Goal: Information Seeking & Learning: Learn about a topic

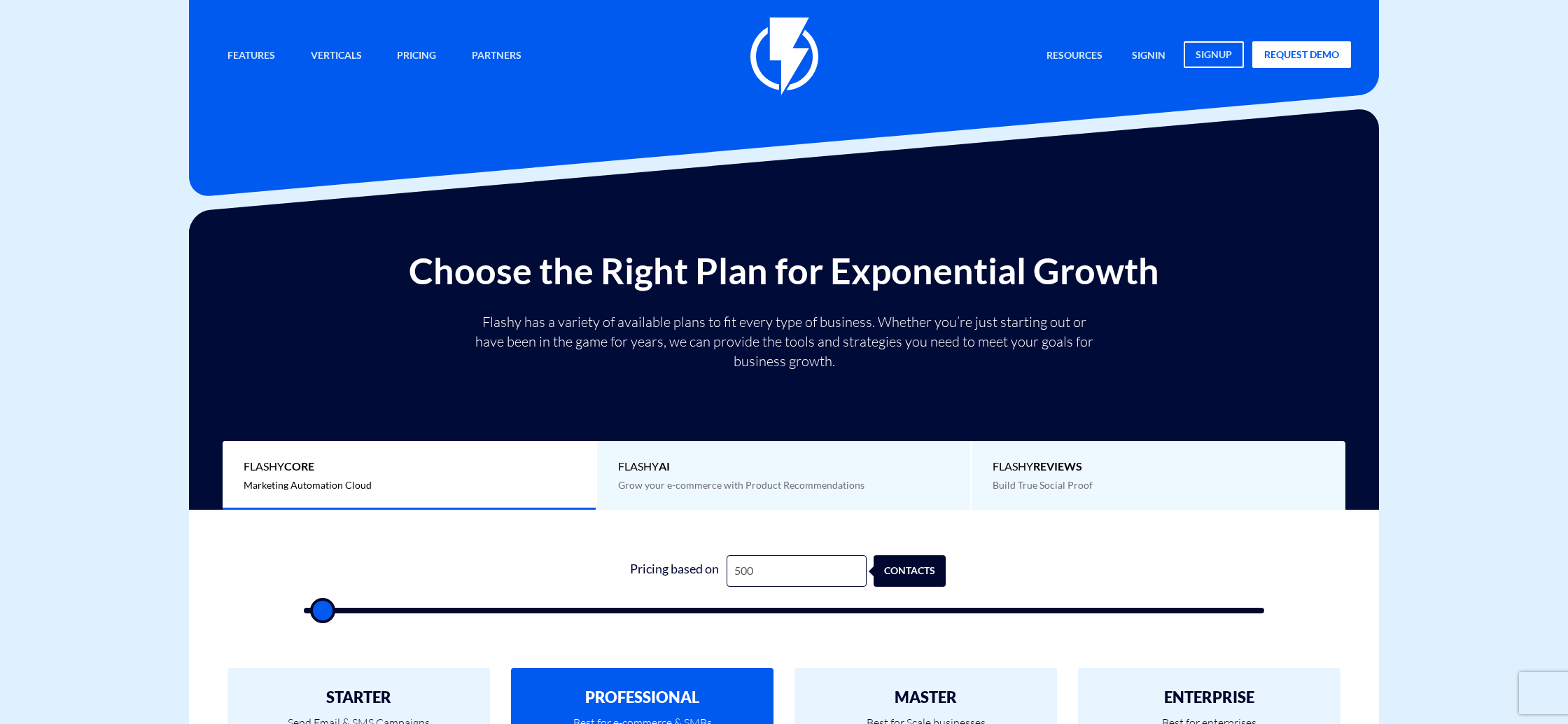
scroll to position [278, 0]
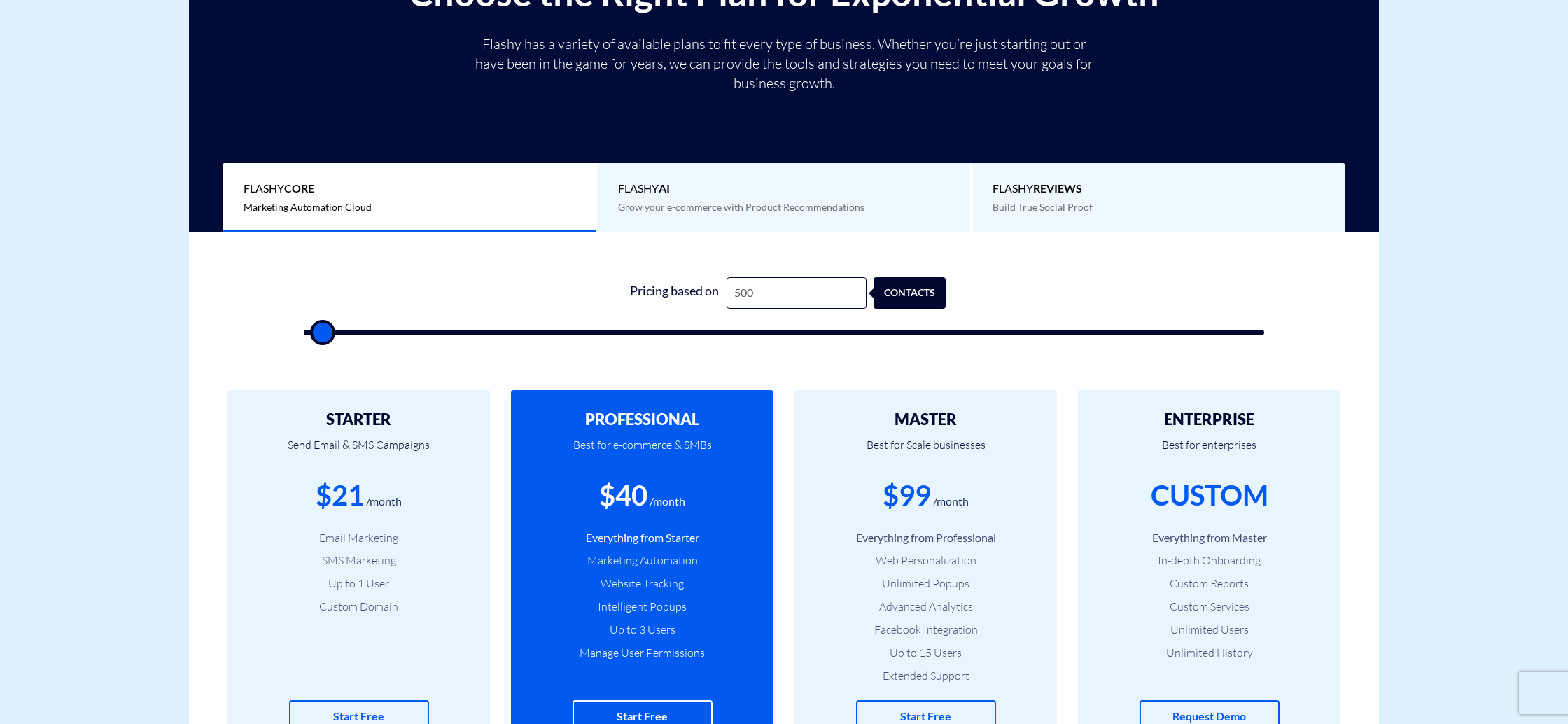
drag, startPoint x: 790, startPoint y: 339, endPoint x: 800, endPoint y: 338, distance: 10.0
click at [800, 338] on div "1 Pricing based on 500 contacts" at bounding box center [783, 301] width 988 height 120
click at [794, 338] on div "1 Pricing based on 500 contacts" at bounding box center [783, 301] width 988 height 120
type input "52,000"
type input "52000"
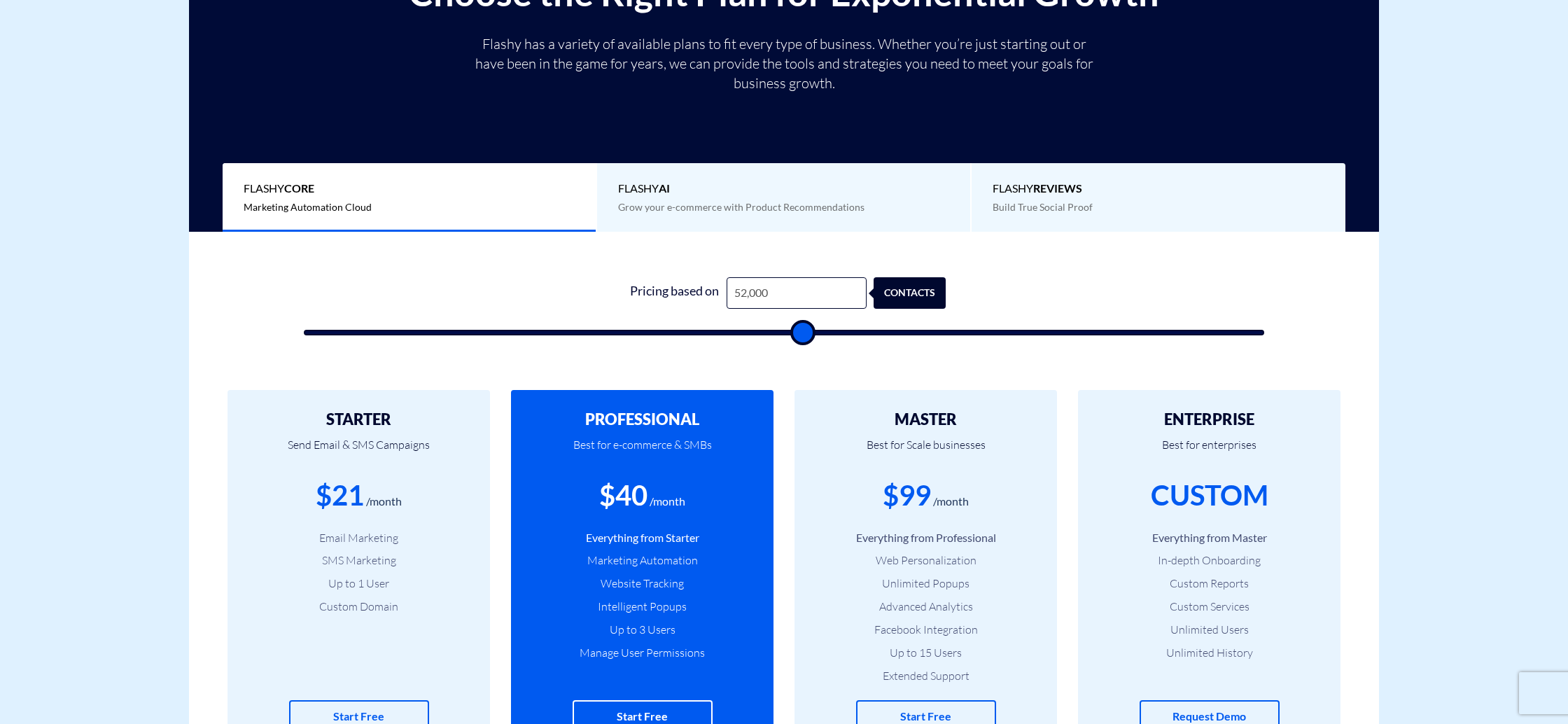
click at [799, 333] on input "range" at bounding box center [784, 332] width 960 height 5
type input "52,500"
type input "52500"
type input "52,000"
type input "52000"
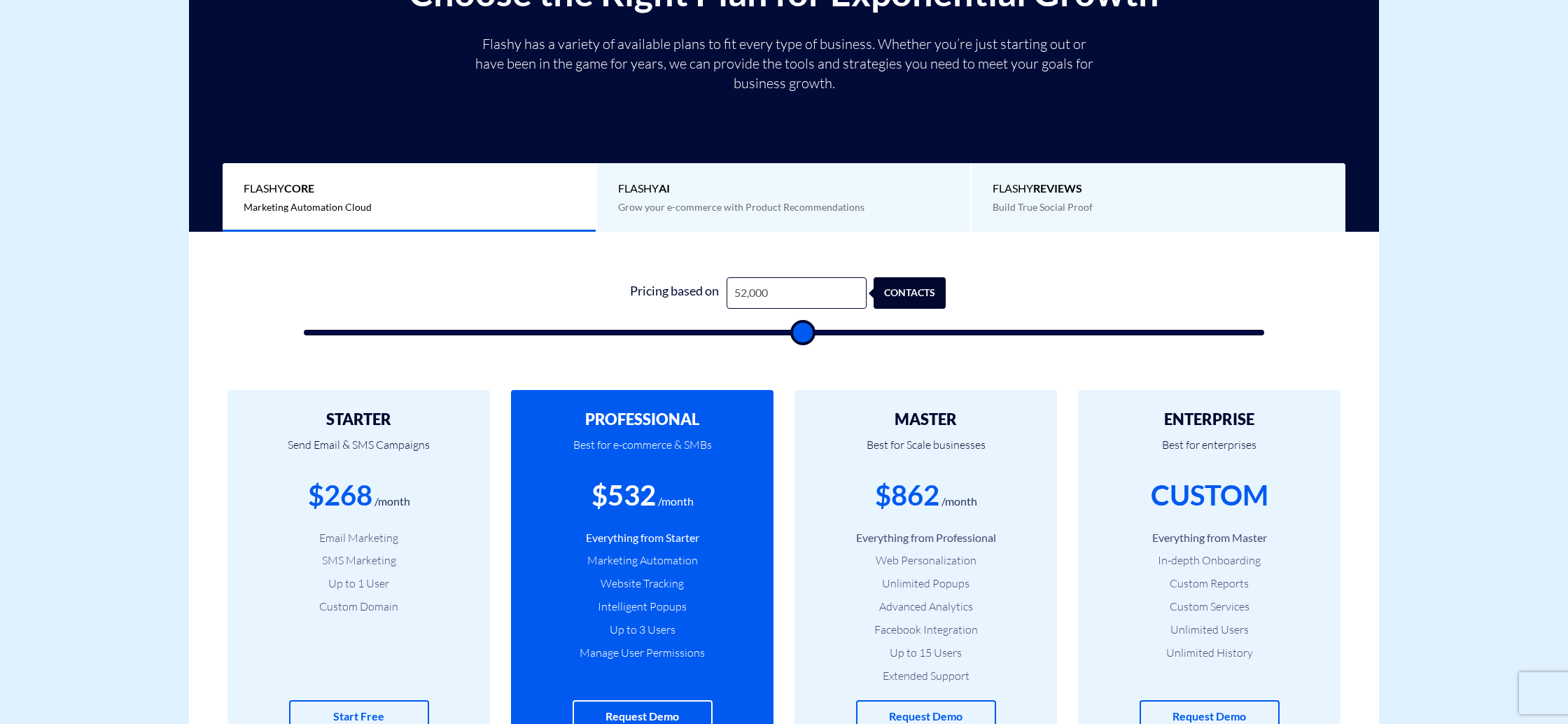
type input "51,000"
type input "51000"
type input "49,500"
type input "49500"
type input "46,000"
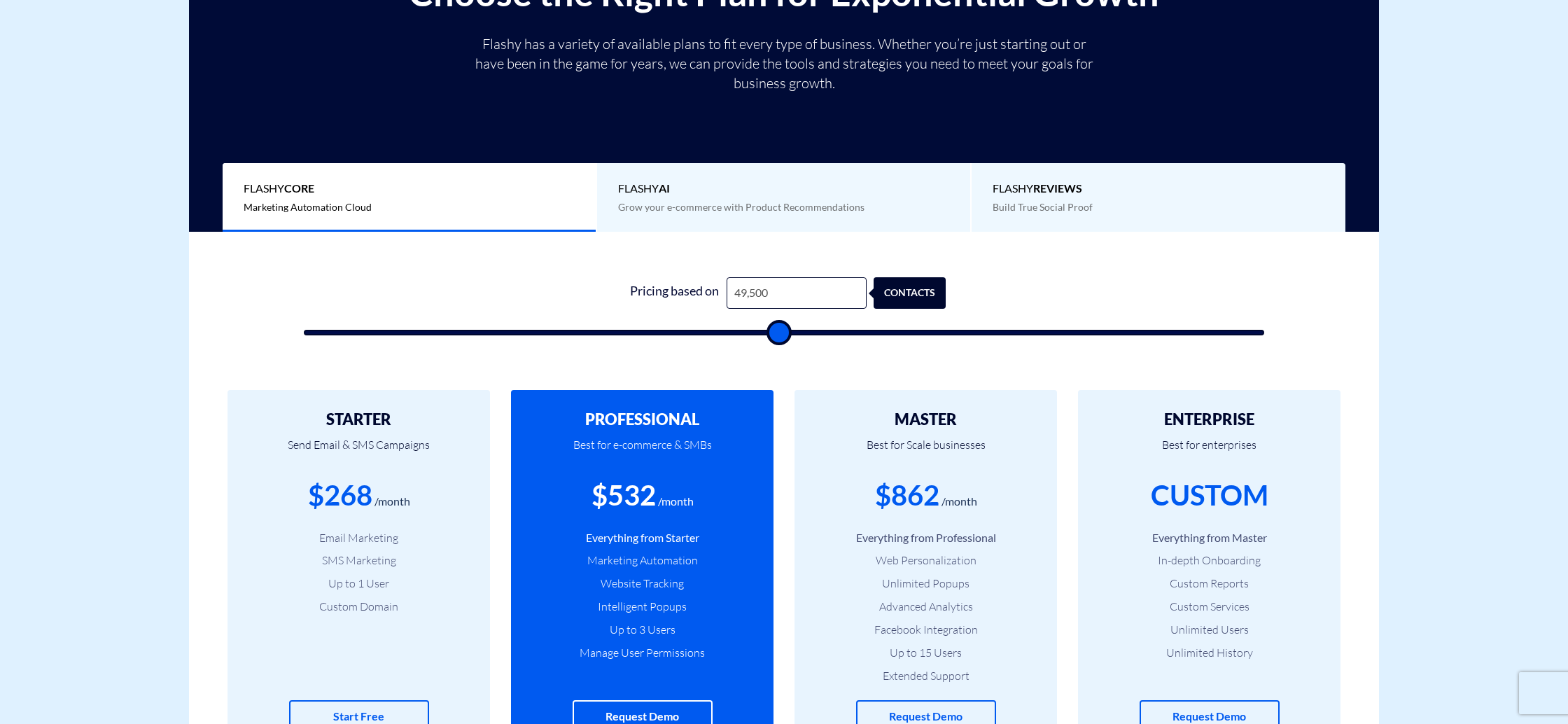
type input "46000"
type input "42,000"
type input "42000"
type input "38,000"
type input "38000"
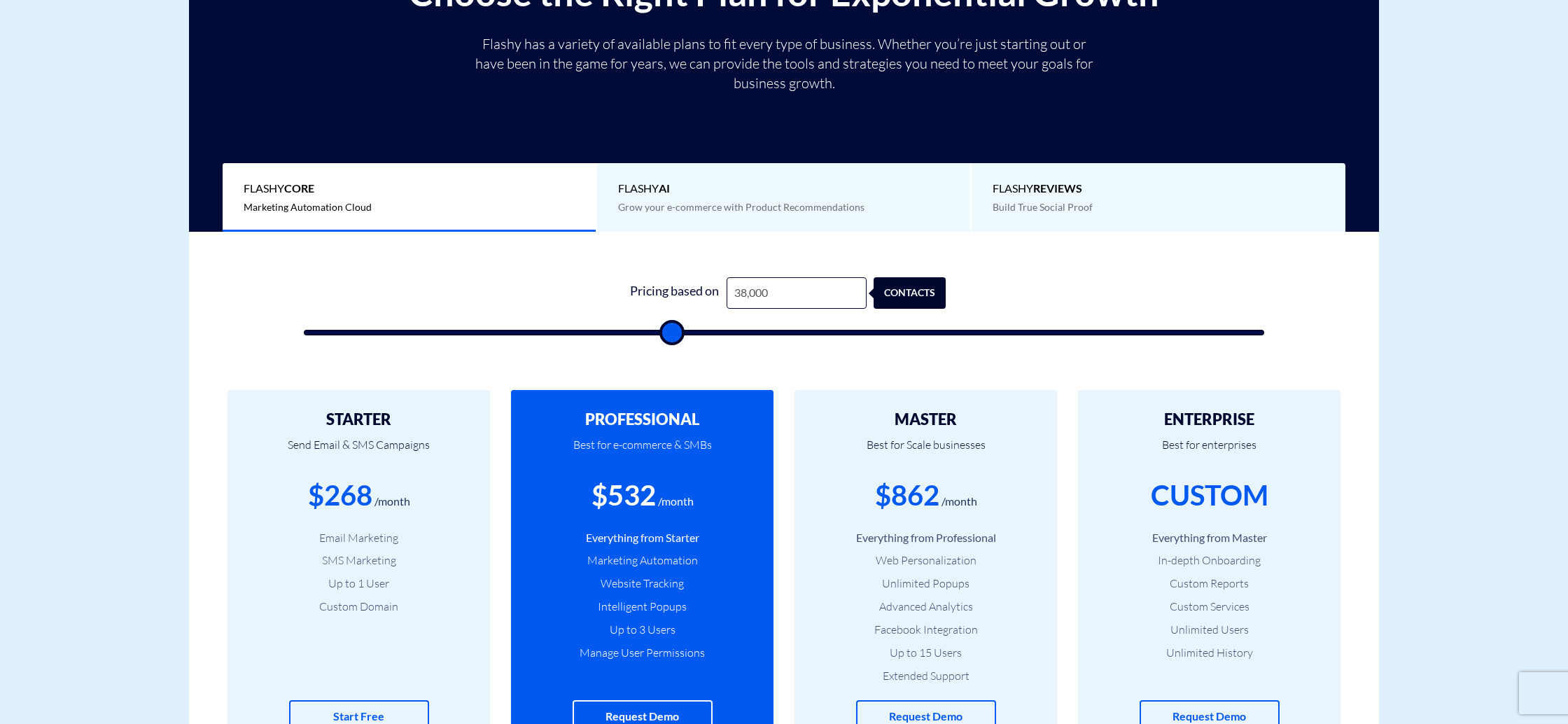
type input "34,000"
type input "34000"
type input "32,000"
type input "32000"
type input "31,000"
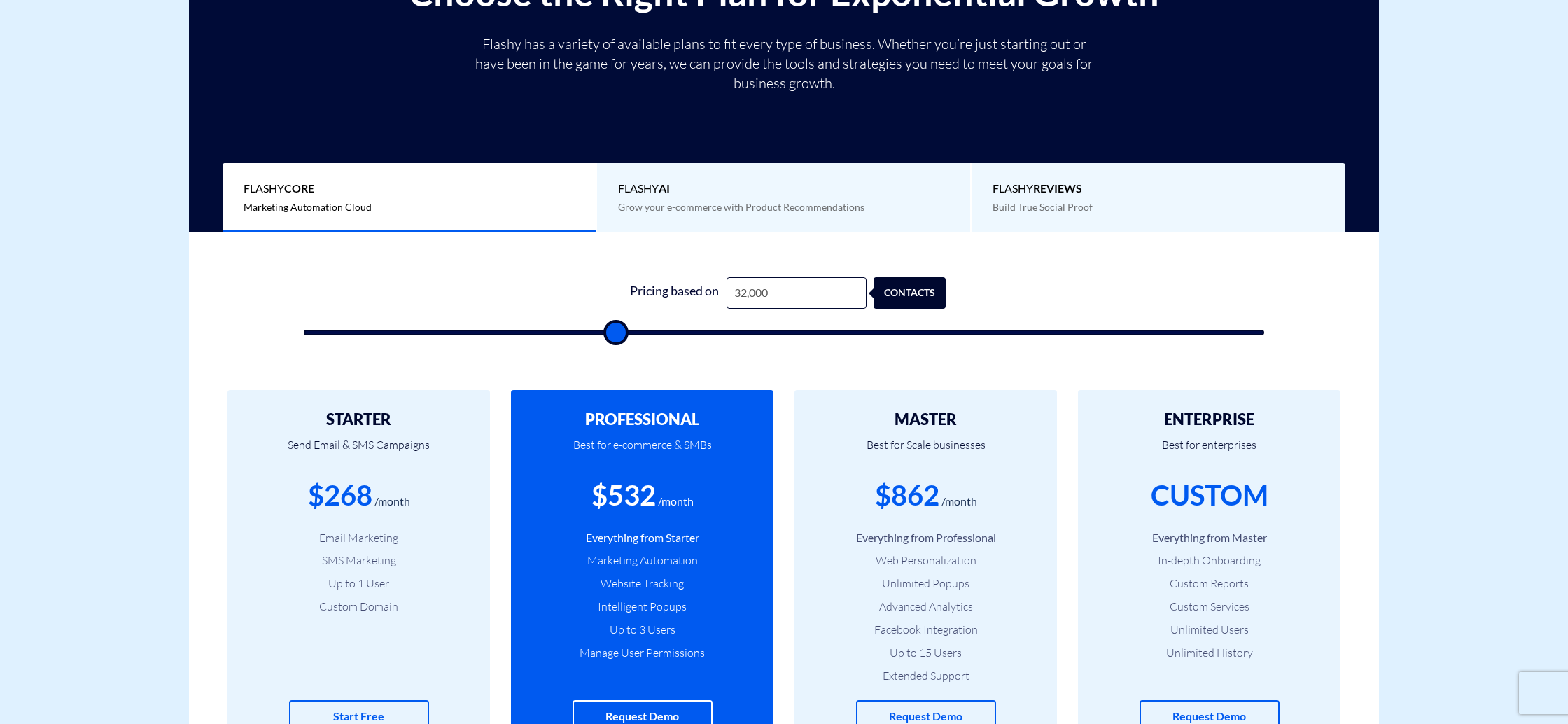
type input "31000"
type input "29,500"
type input "29500"
type input "28,000"
type input "28000"
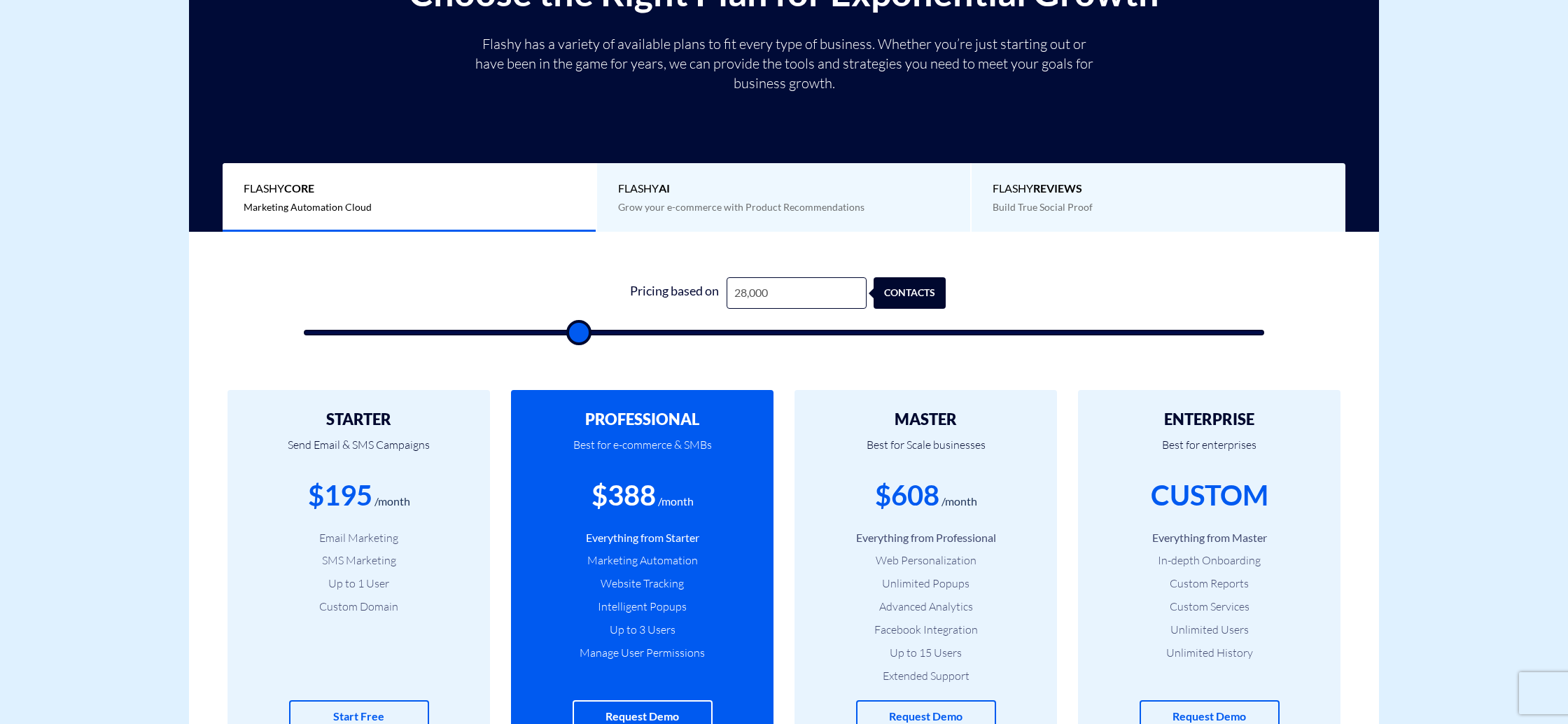
type input "27,000"
type input "27000"
type input "26,500"
type input "26500"
type input "26,000"
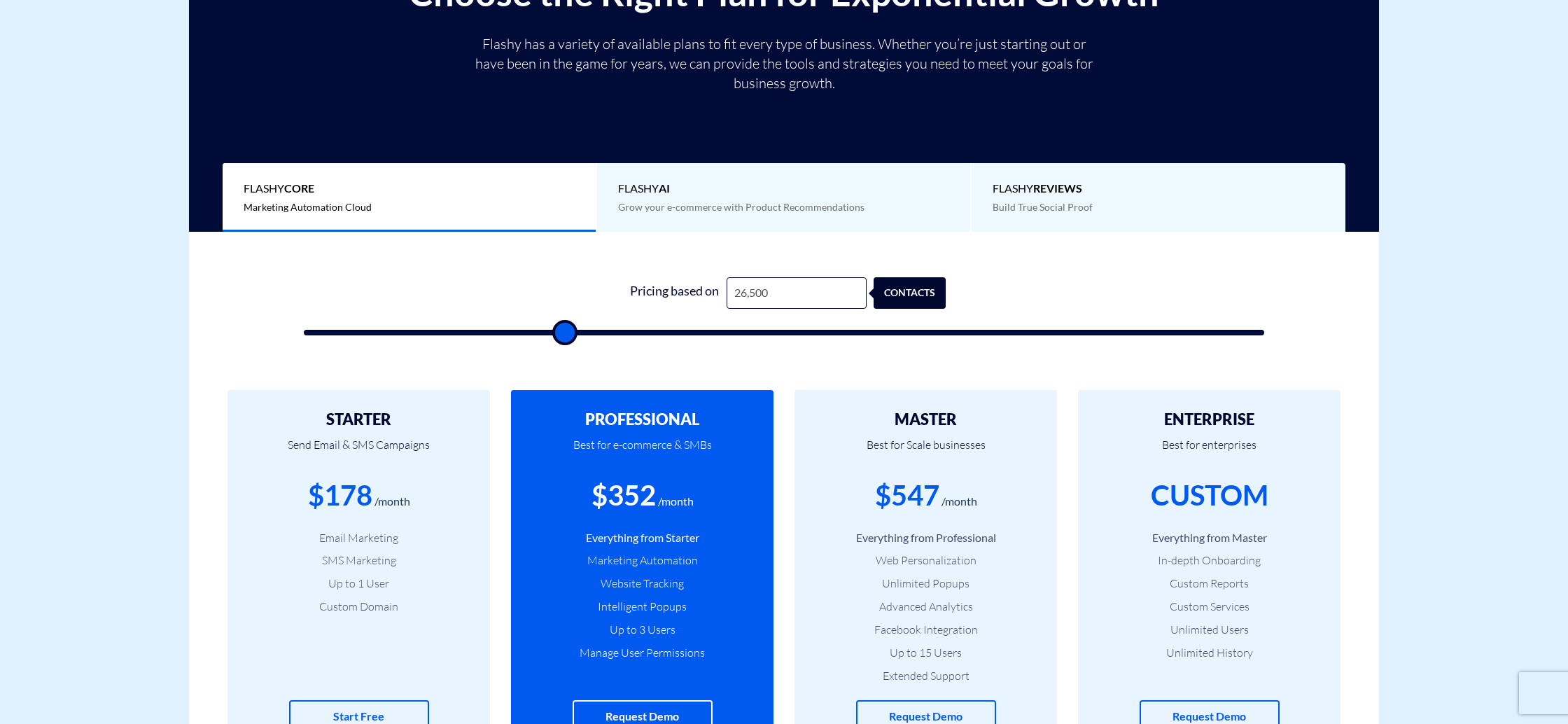
type input "26000"
type input "25,500"
type input "25500"
type input "25,000"
type input "25000"
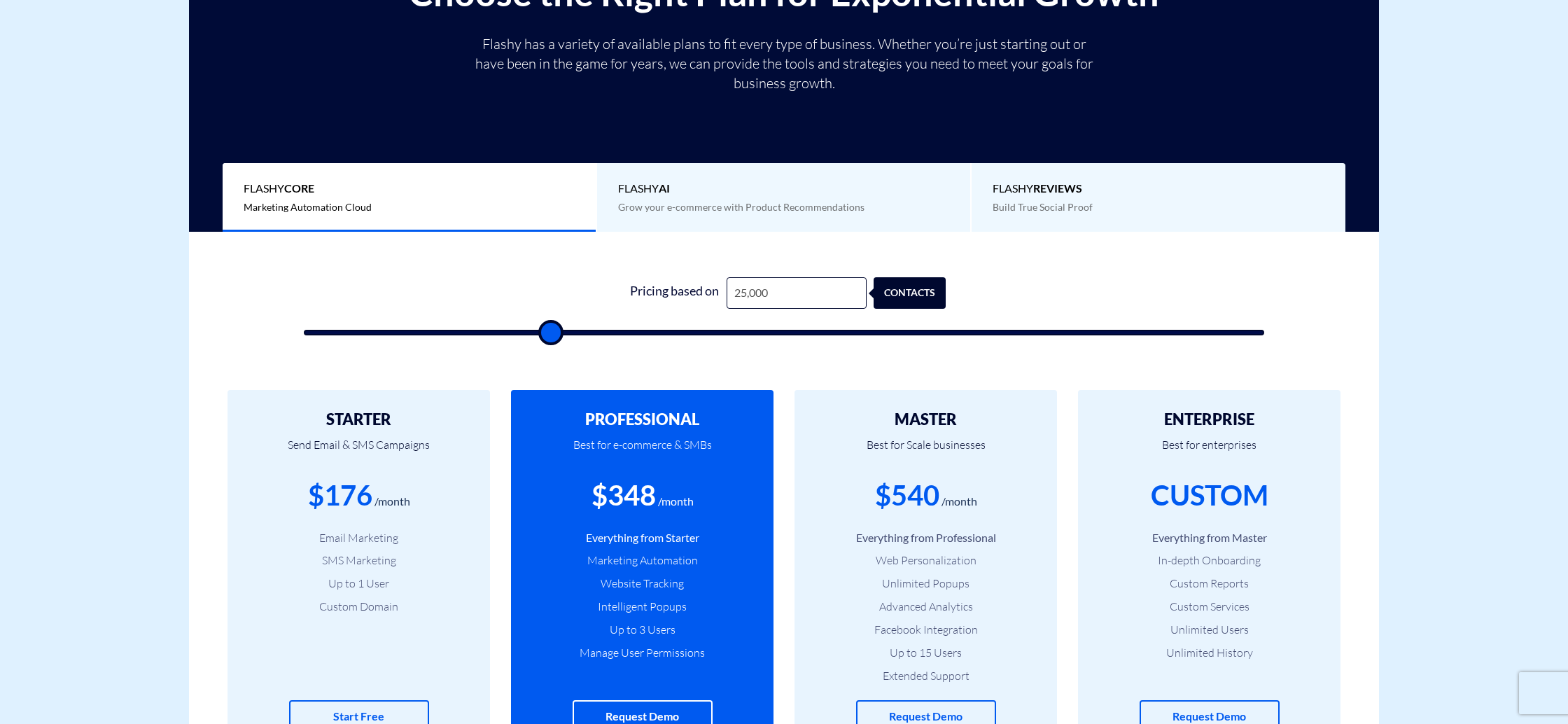
type input "24,500"
type input "24500"
type input "24,000"
type input "24000"
type input "23,500"
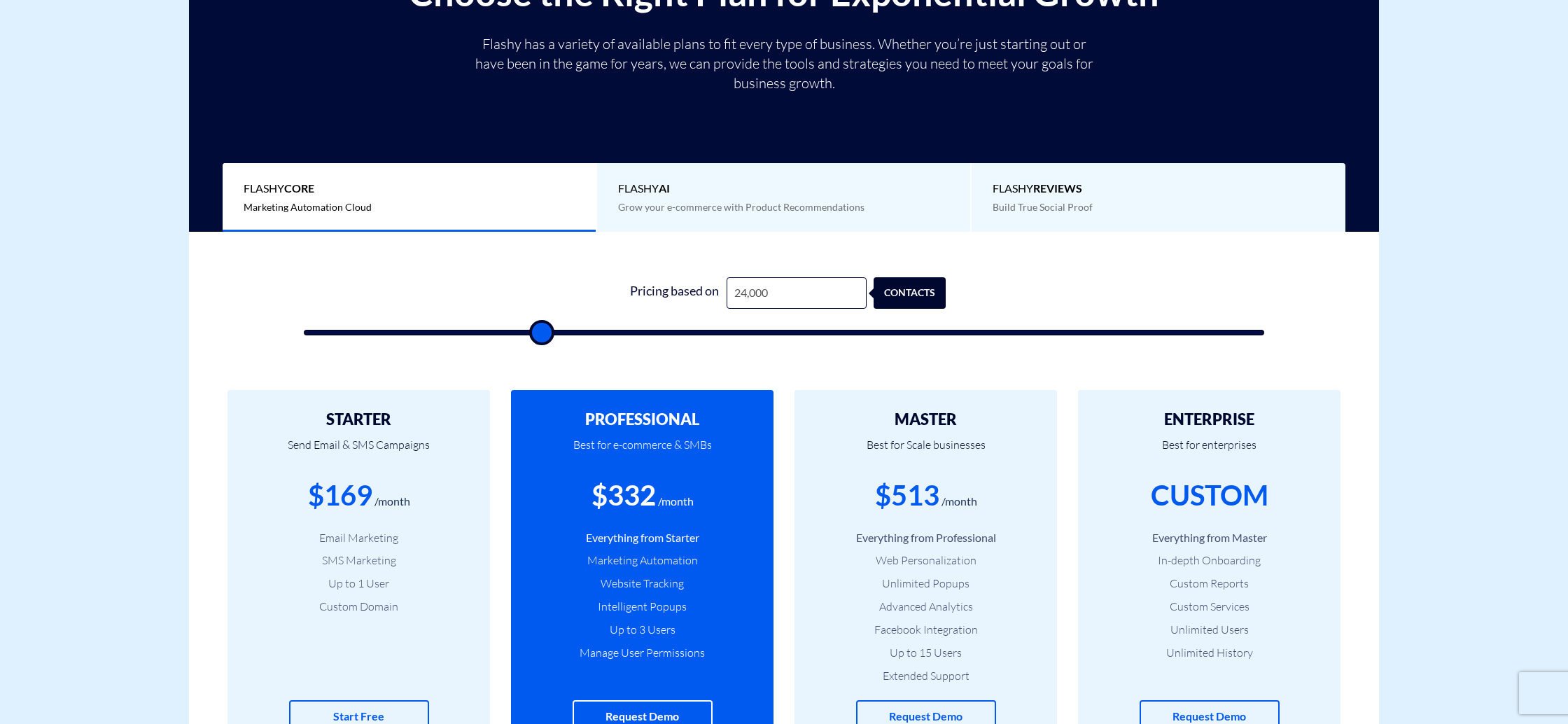
type input "23500"
type input "23,000"
type input "23000"
type input "22,500"
type input "22500"
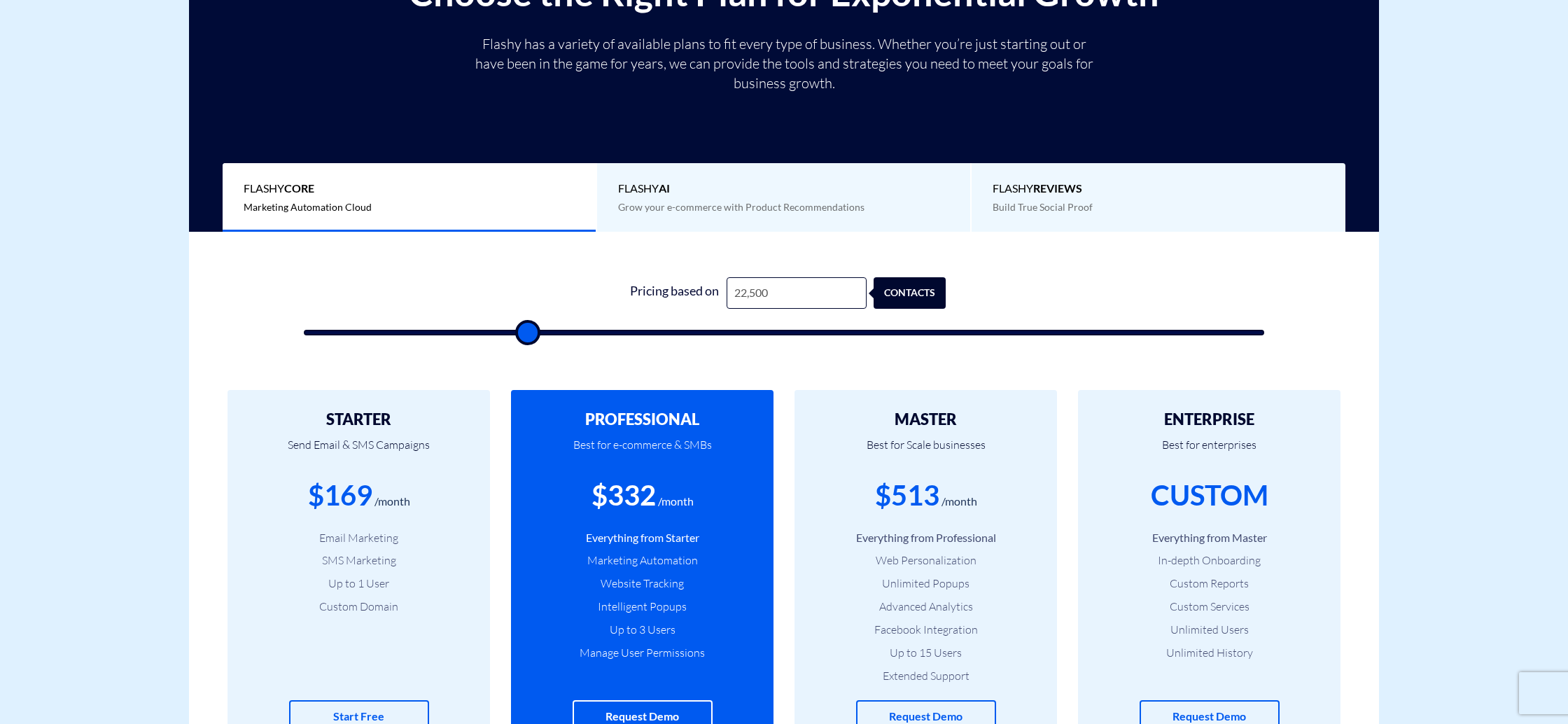
type input "21,500"
type input "21500"
type input "21,000"
type input "21000"
type input "20,500"
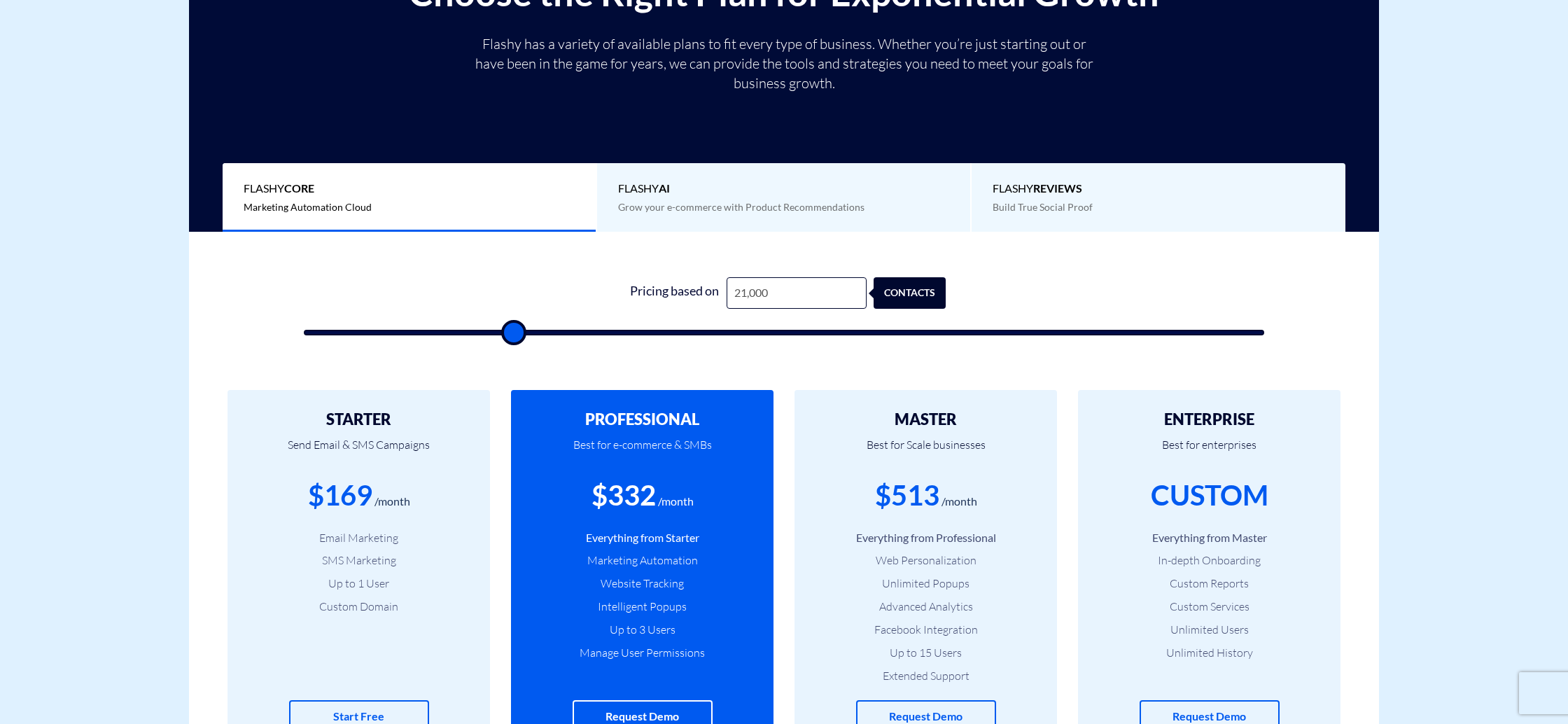
type input "20500"
type input "20,000"
type input "20000"
type input "19,500"
type input "19500"
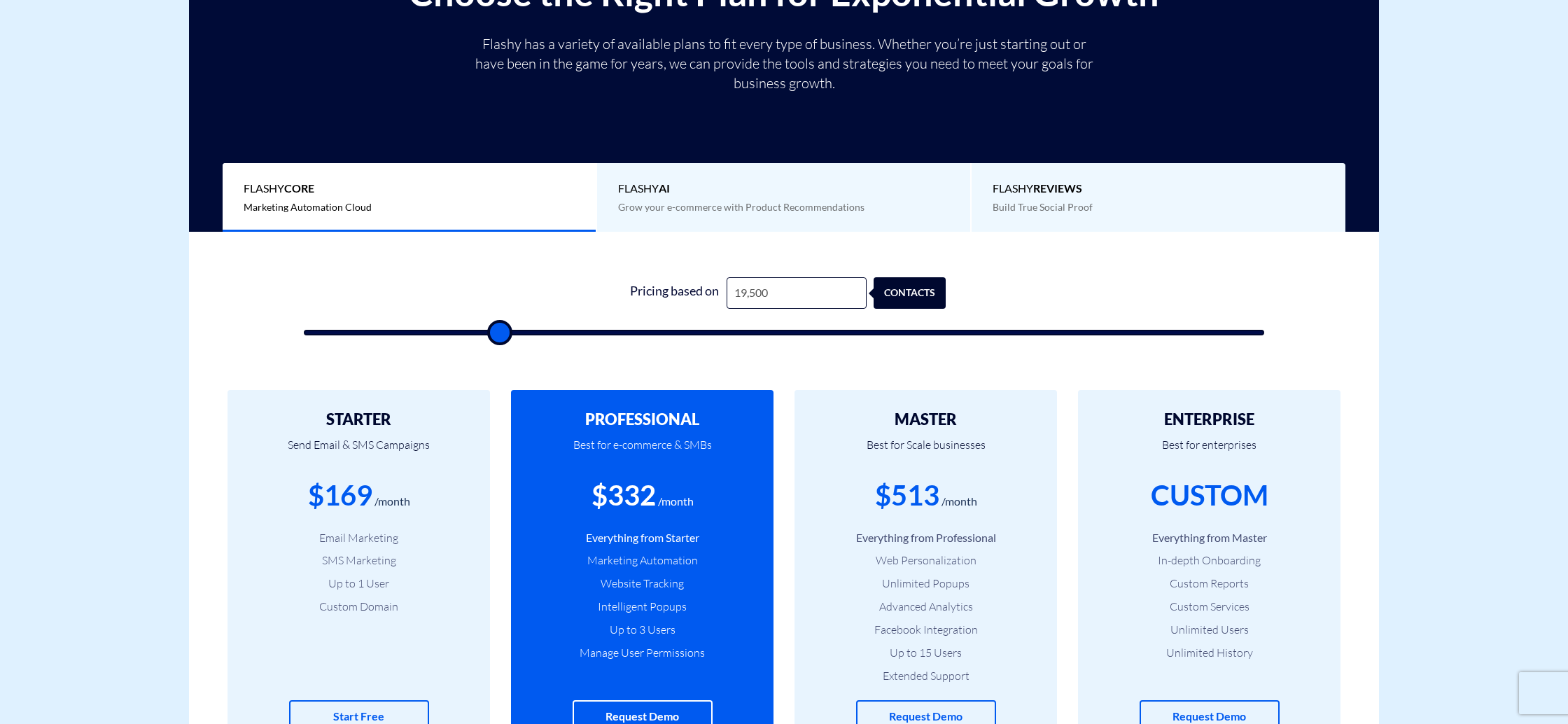
type input "19,000"
type input "19000"
type input "18,500"
type input "18500"
type input "18,000"
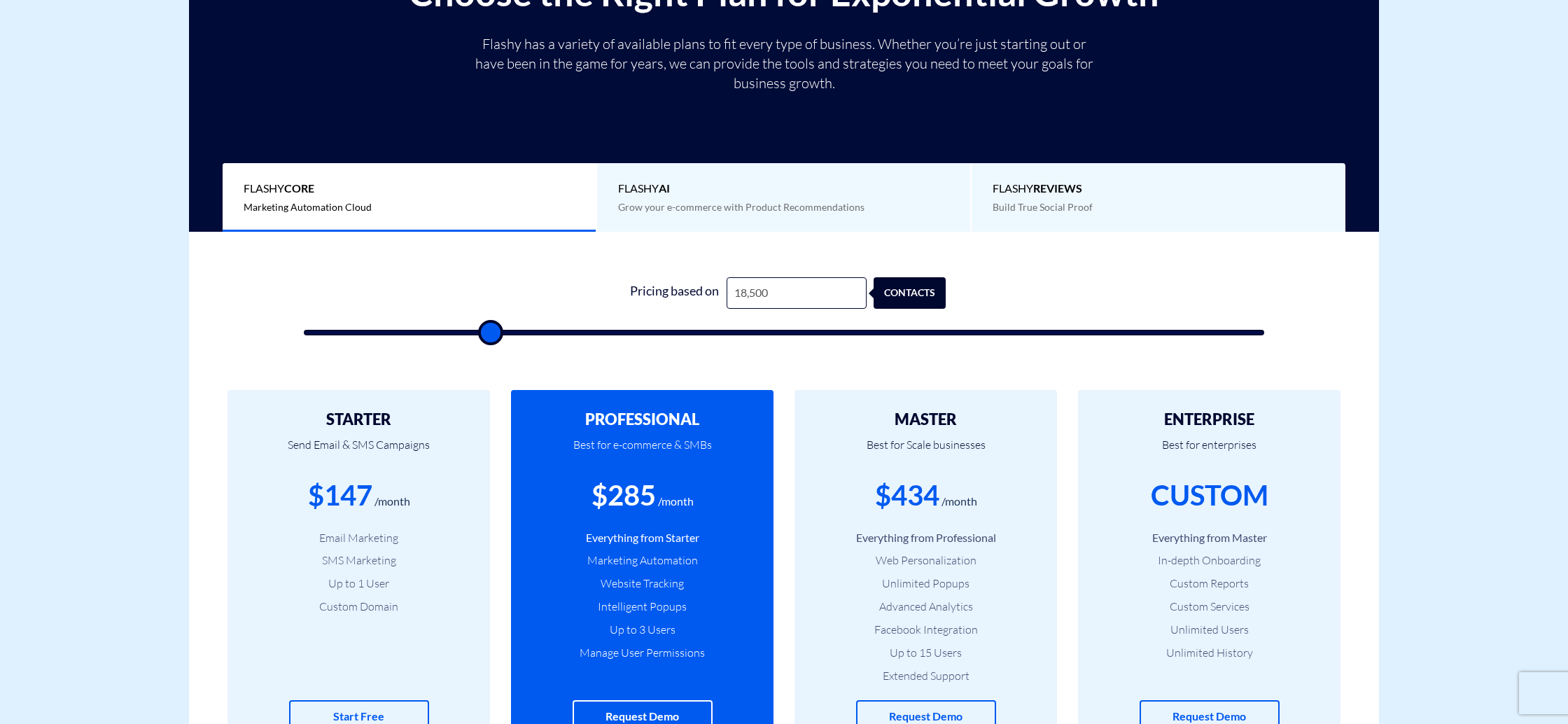
type input "18000"
type input "17,500"
type input "17500"
type input "17,000"
type input "17000"
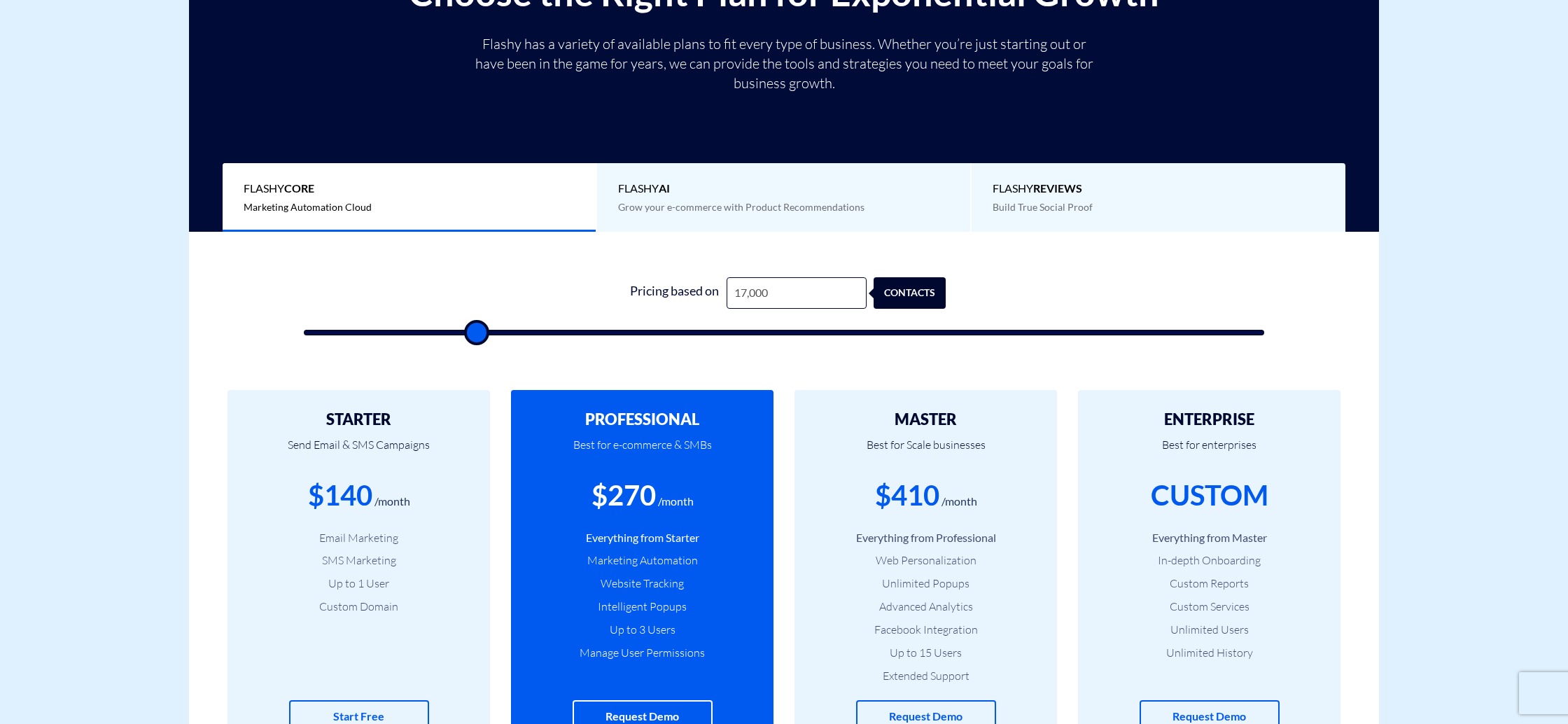
type input "16,500"
type input "16500"
type input "16,000"
type input "16000"
type input "15,500"
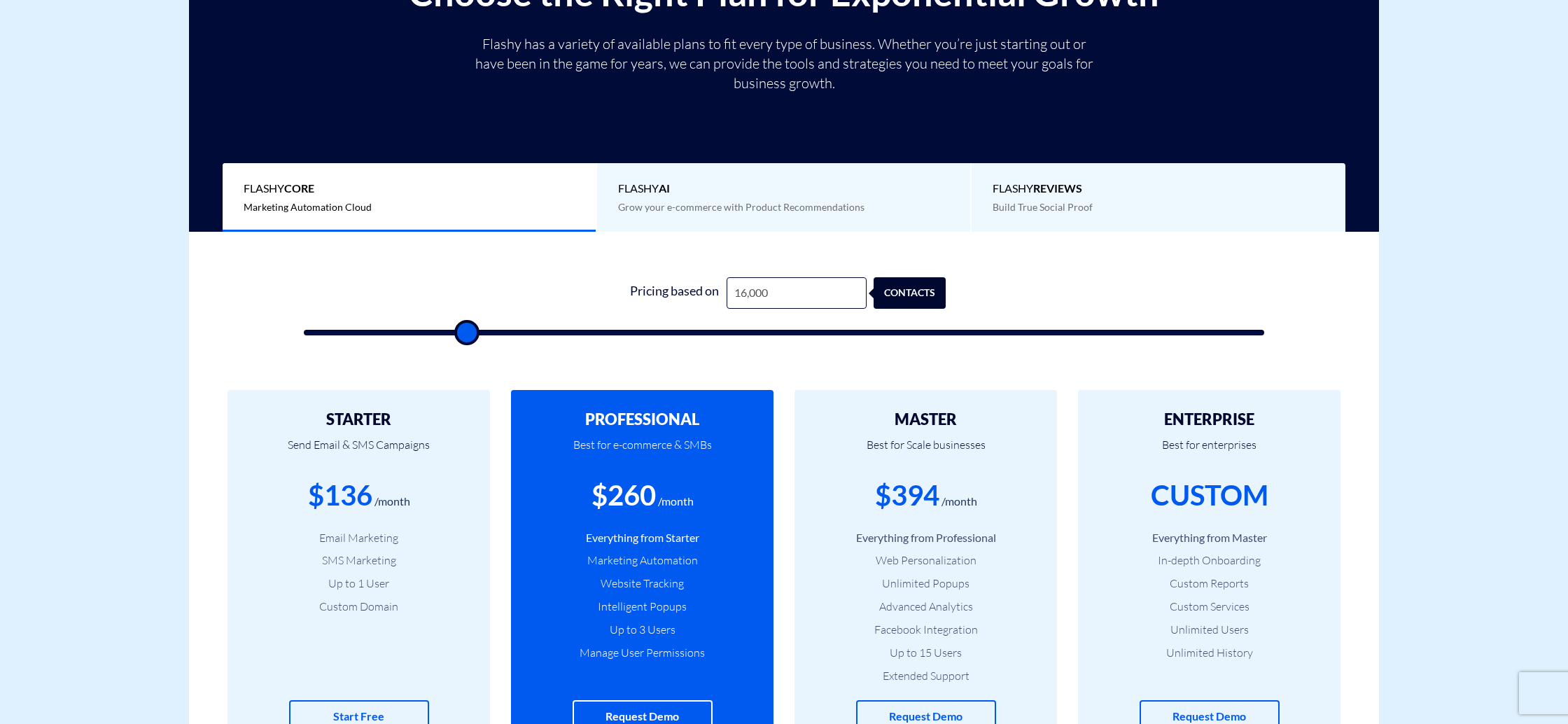
type input "15500"
type input "16,000"
type input "16000"
type input "16,500"
type input "16500"
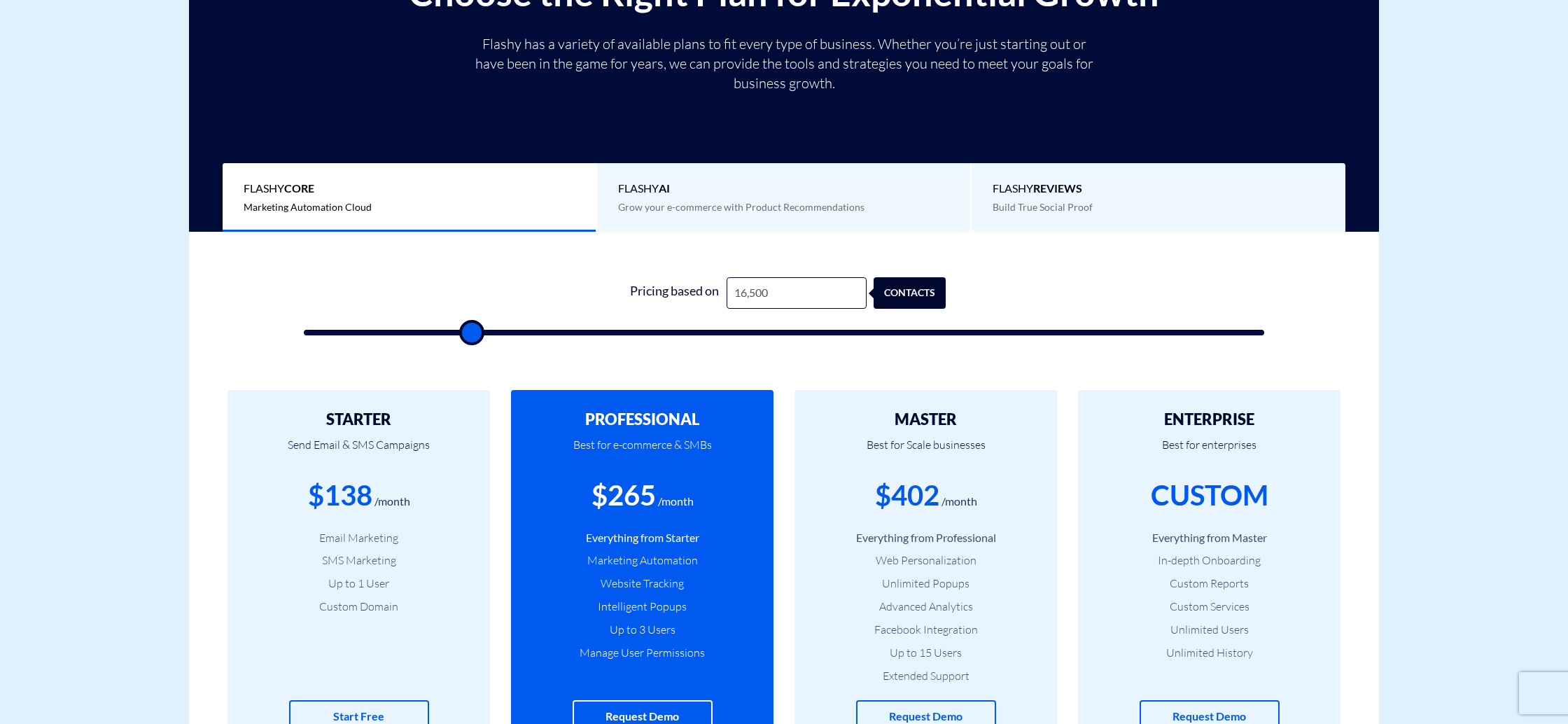
type input "17,000"
type input "17000"
type input "18,000"
type input "18000"
type input "18,500"
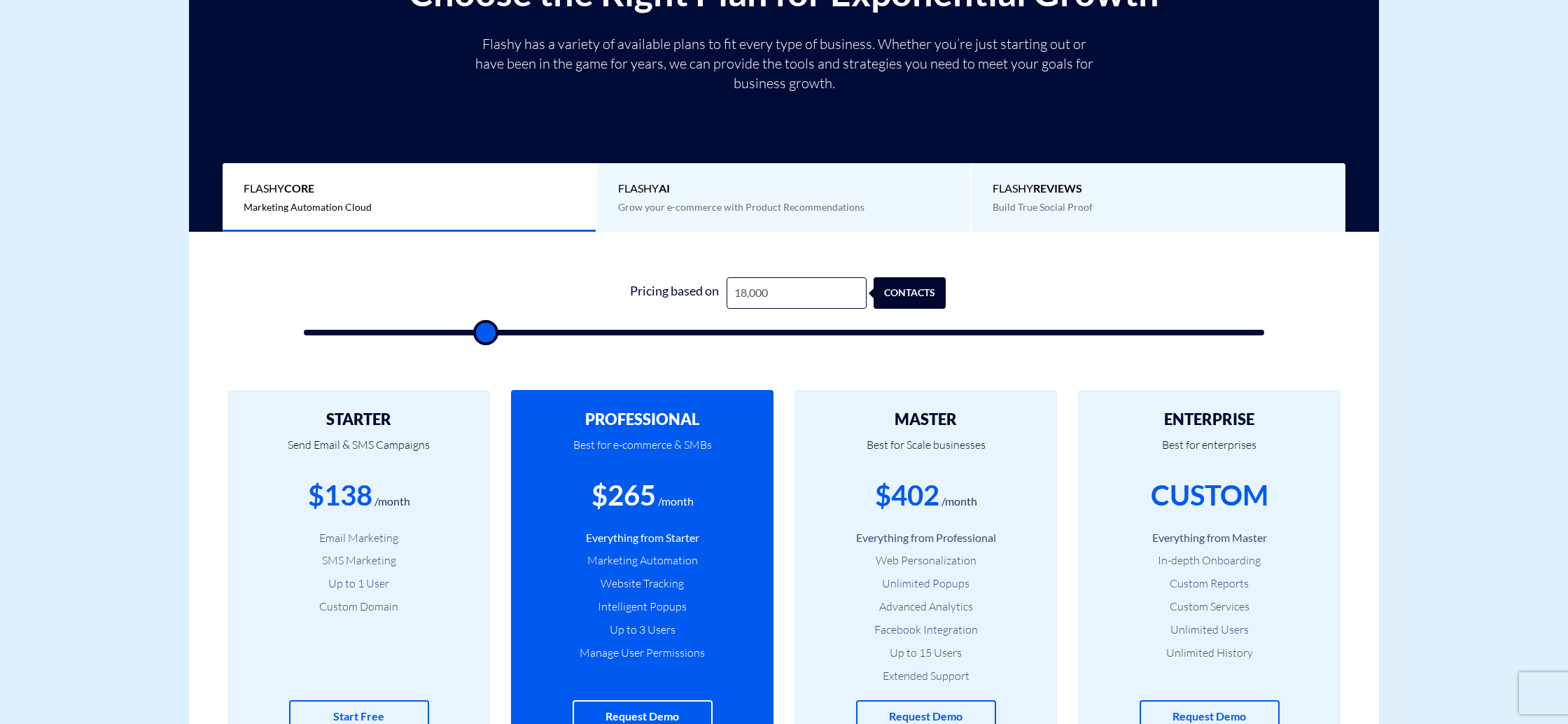
type input "18500"
type input "19,000"
type input "19000"
type input "19,500"
type input "19500"
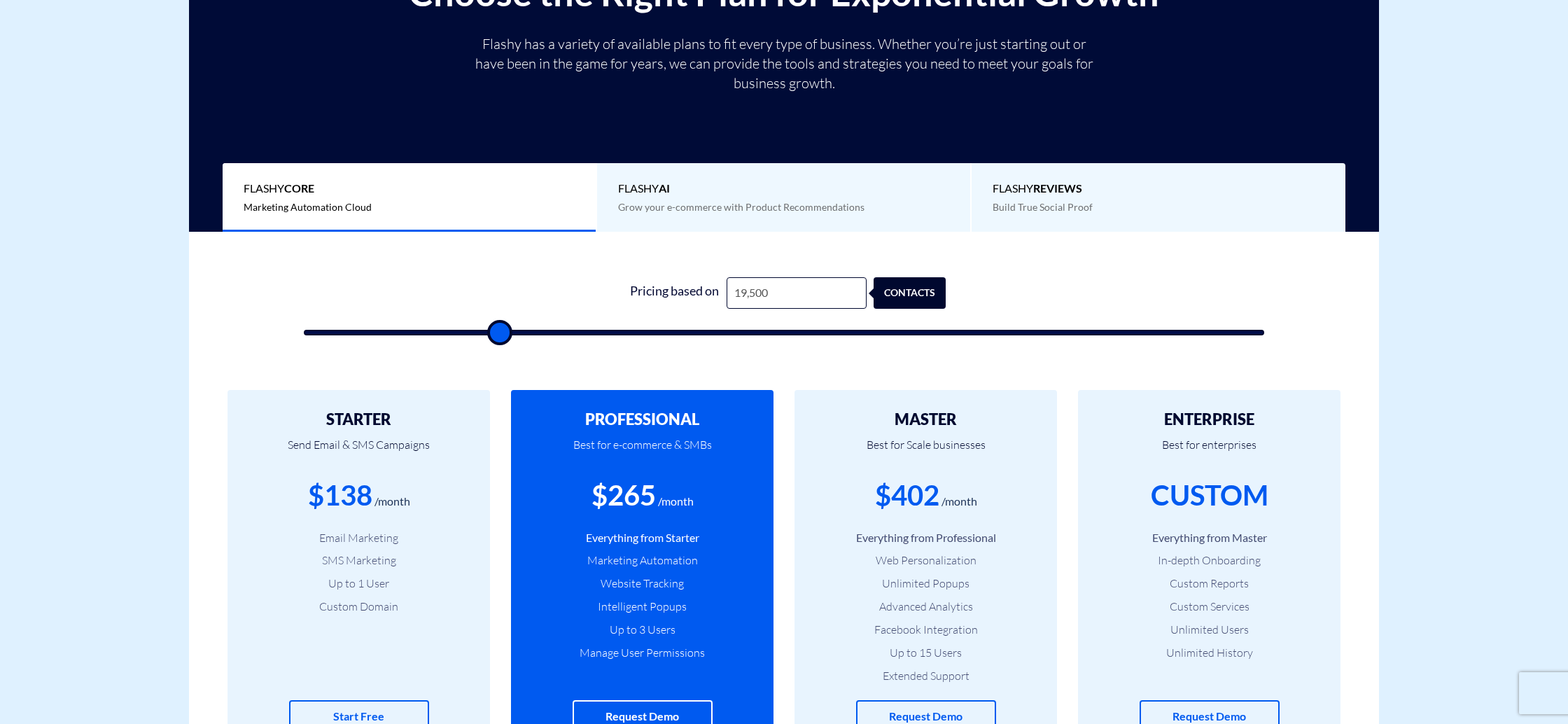
type input "20,000"
type input "20000"
type input "20,500"
type input "20500"
type input "21,000"
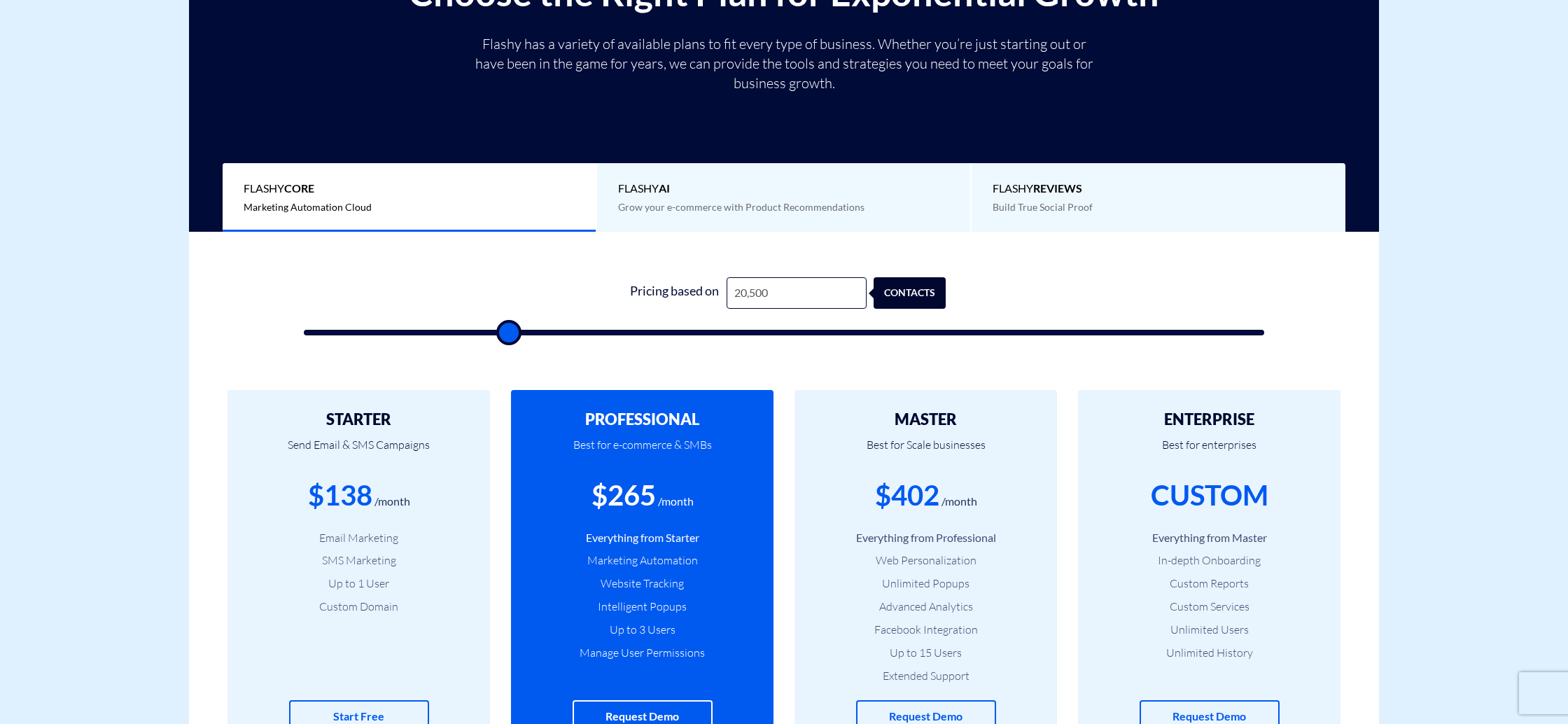
type input "21000"
type input "21,500"
type input "21500"
type input "24,000"
type input "24000"
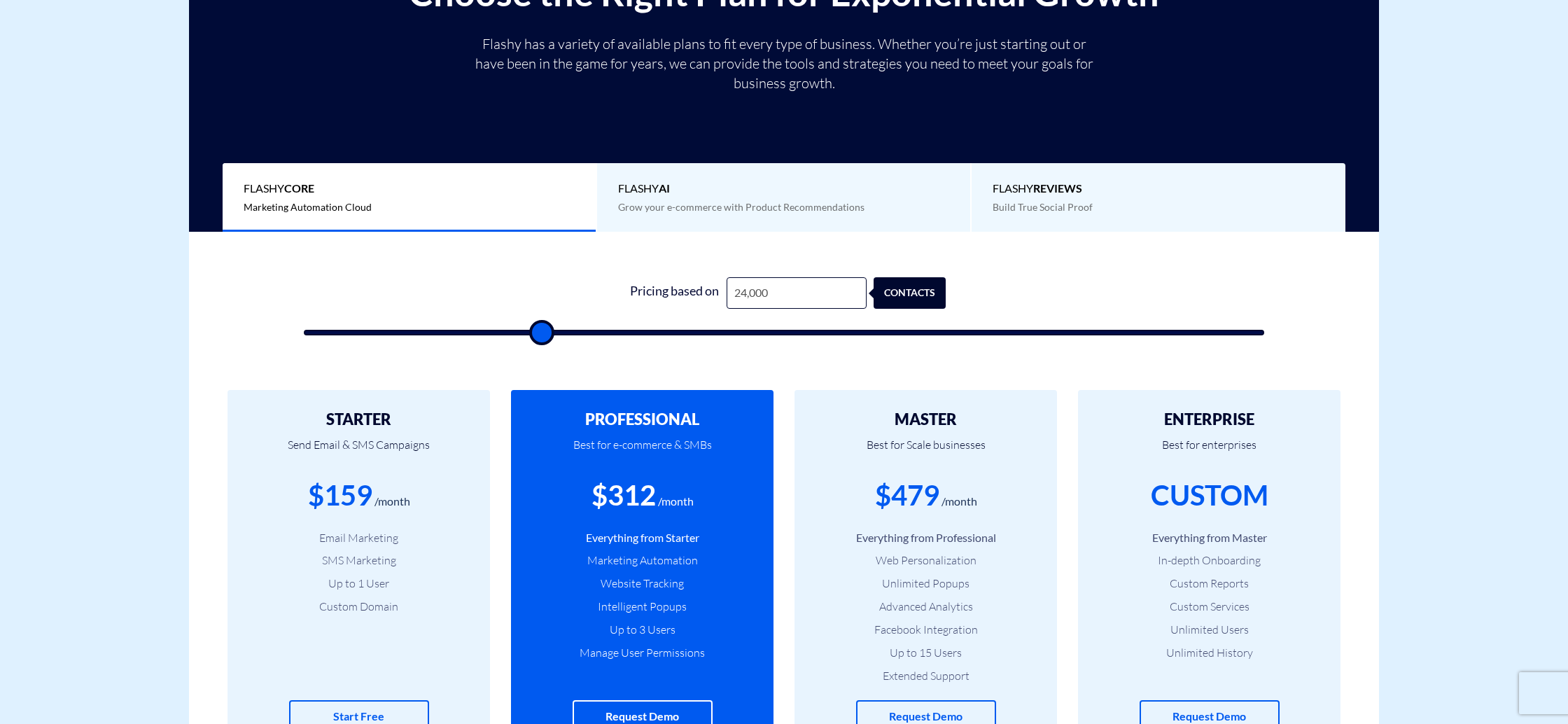
type input "24,500"
type input "24500"
type input "25,000"
type input "25000"
type input "25,500"
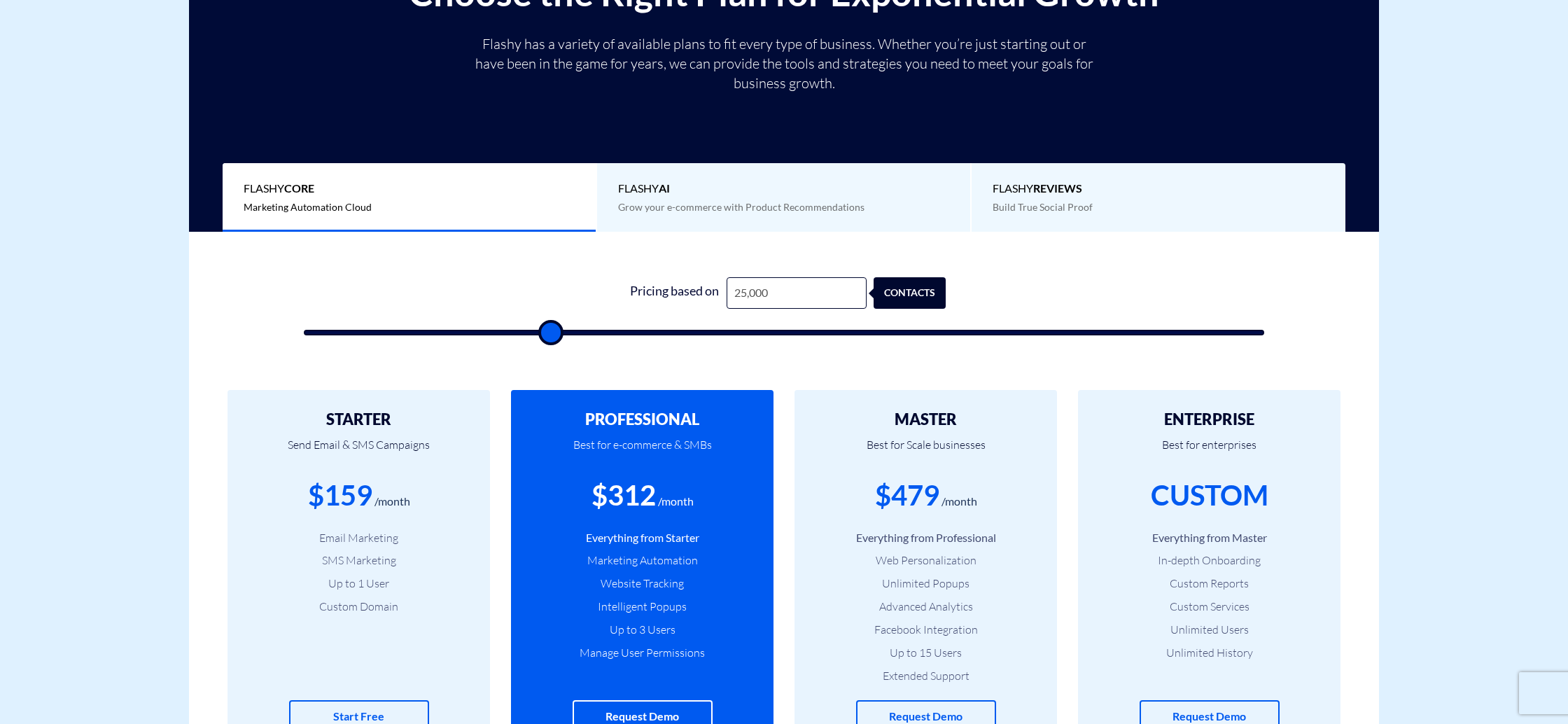
type input "25500"
type input "26,000"
type input "26000"
type input "27,000"
type input "27000"
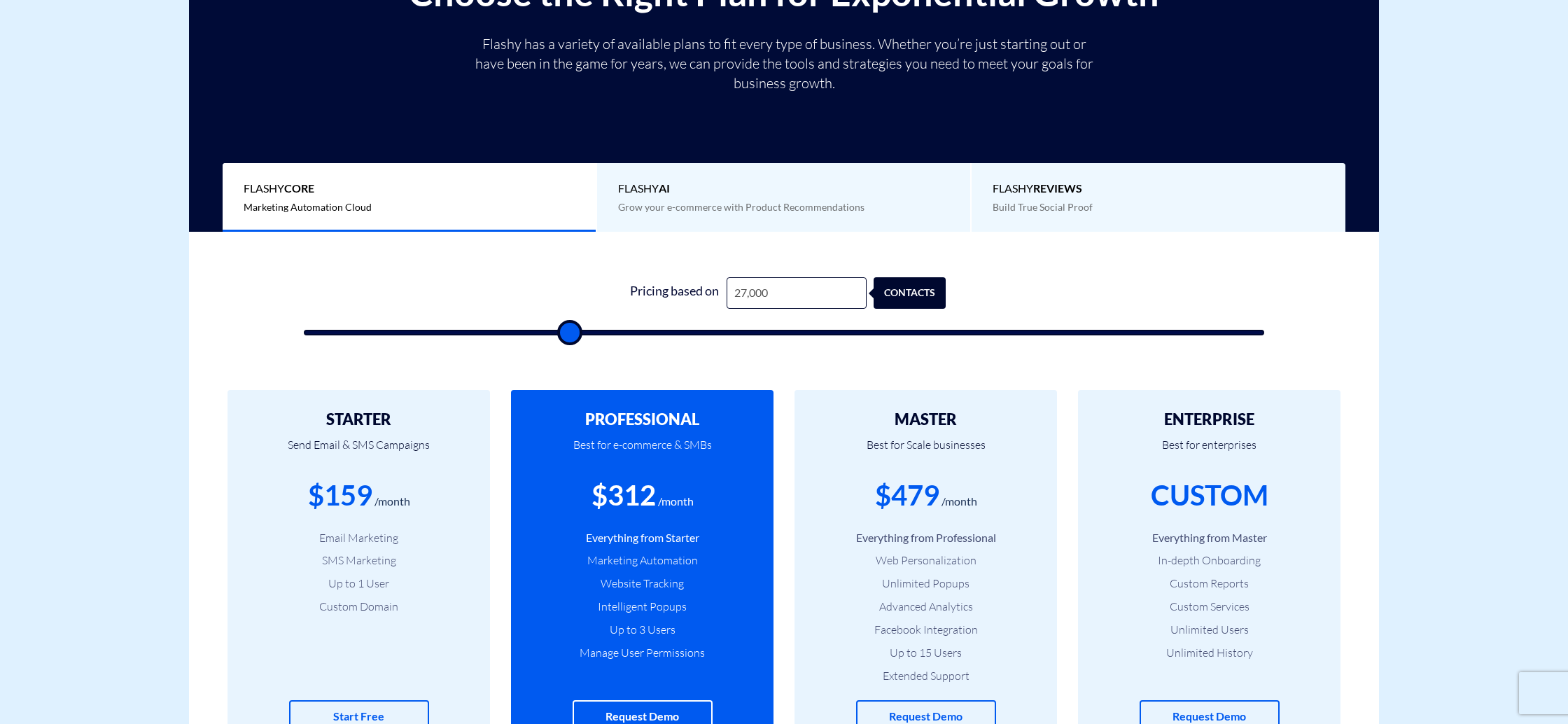
type input "27,500"
type input "27500"
type input "28,000"
type input "28000"
type input "28,500"
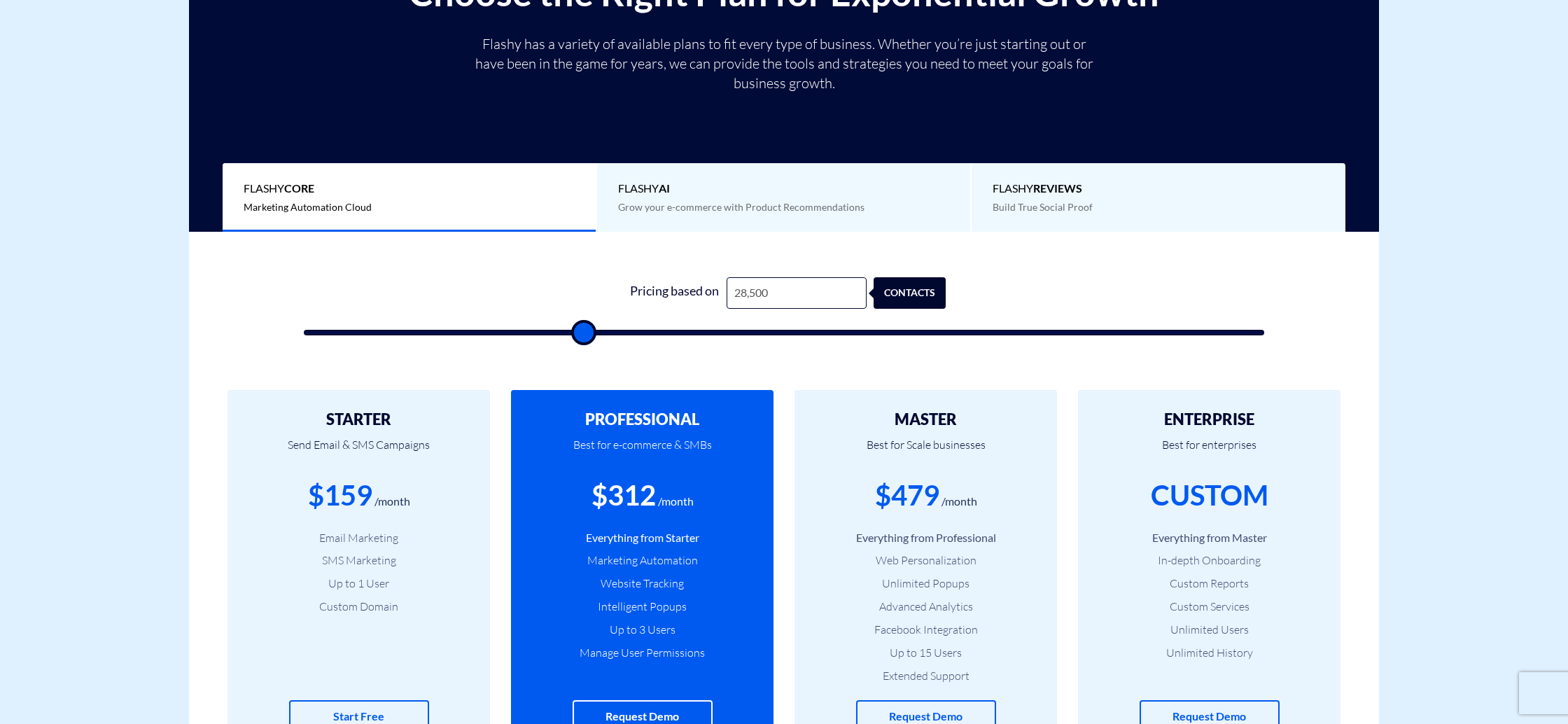
drag, startPoint x: 804, startPoint y: 329, endPoint x: 580, endPoint y: 343, distance: 224.4
type input "28500"
click at [580, 335] on input "range" at bounding box center [784, 332] width 960 height 5
